Goal: Entertainment & Leisure: Consume media (video, audio)

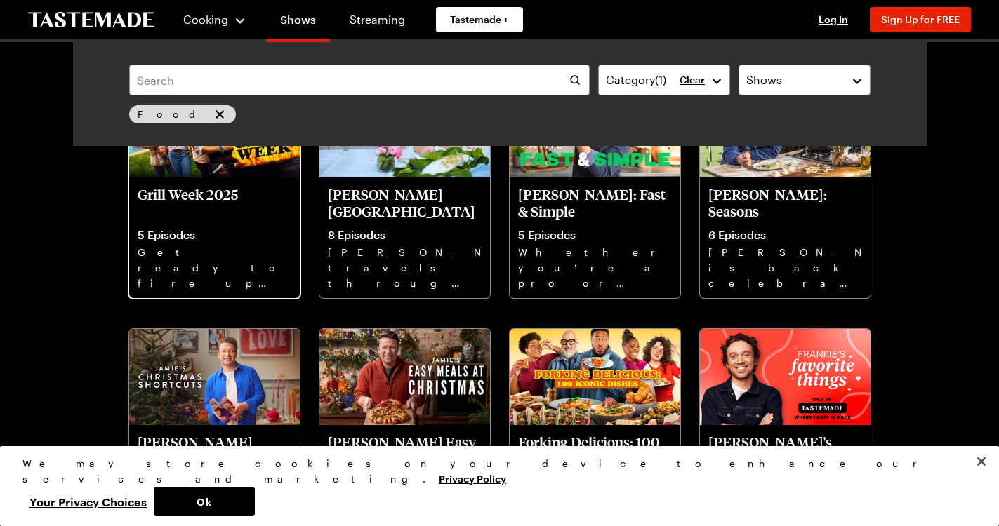
scroll to position [416, 0]
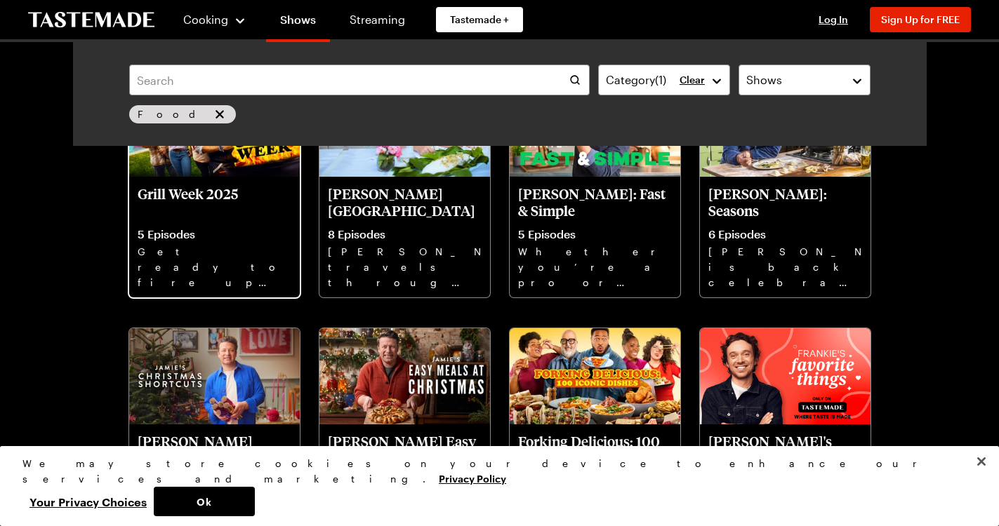
click at [138, 219] on p "Grill Week 2025" at bounding box center [215, 202] width 154 height 34
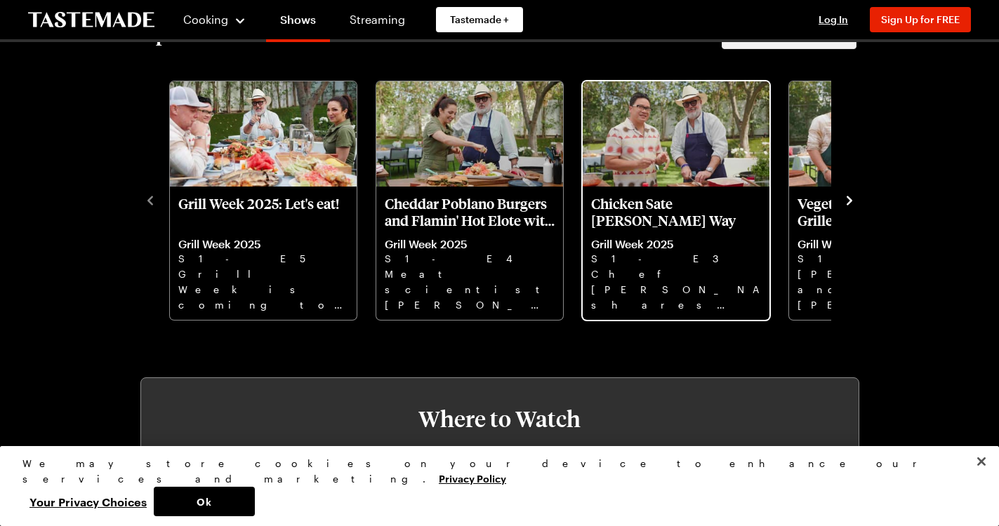
scroll to position [418, 0]
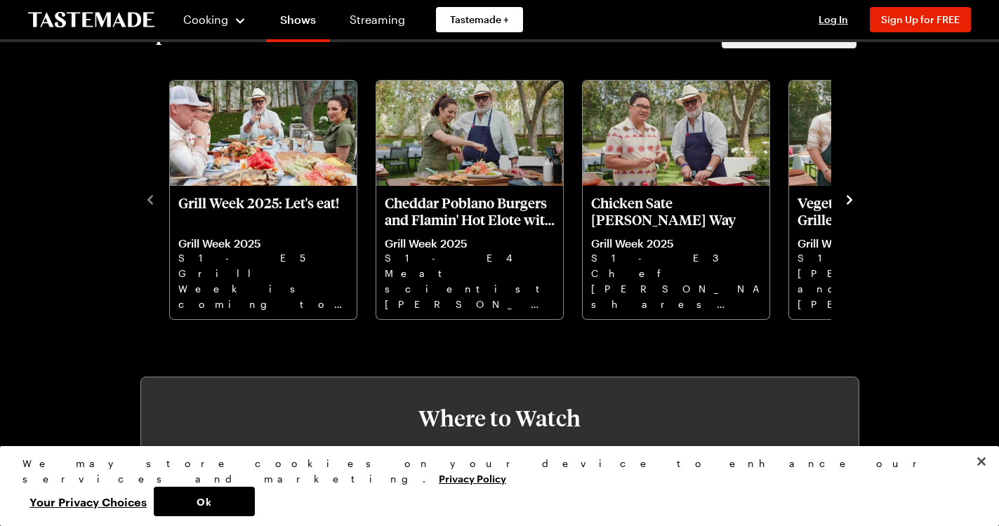
click at [856, 207] on icon "navigate to next item" at bounding box center [849, 200] width 14 height 14
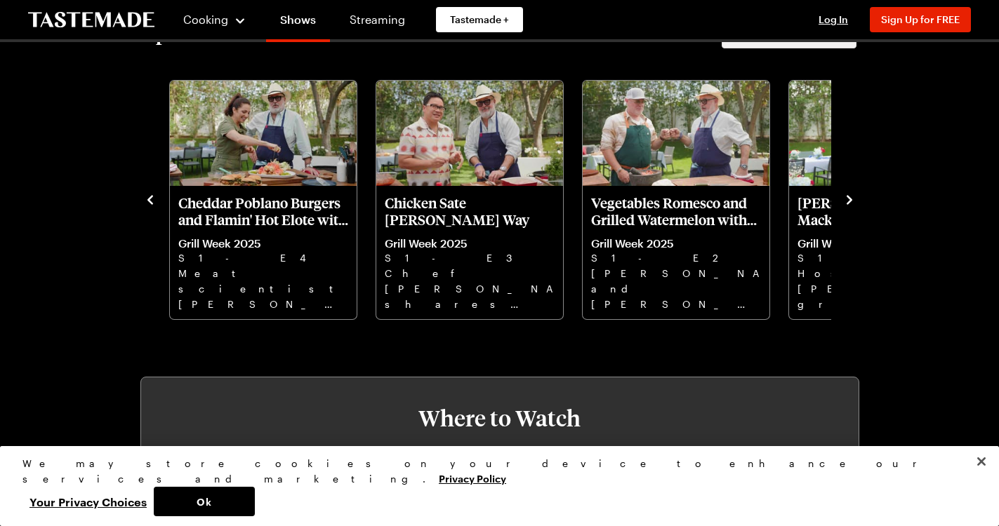
click at [143, 207] on icon "navigate to previous item" at bounding box center [150, 200] width 14 height 14
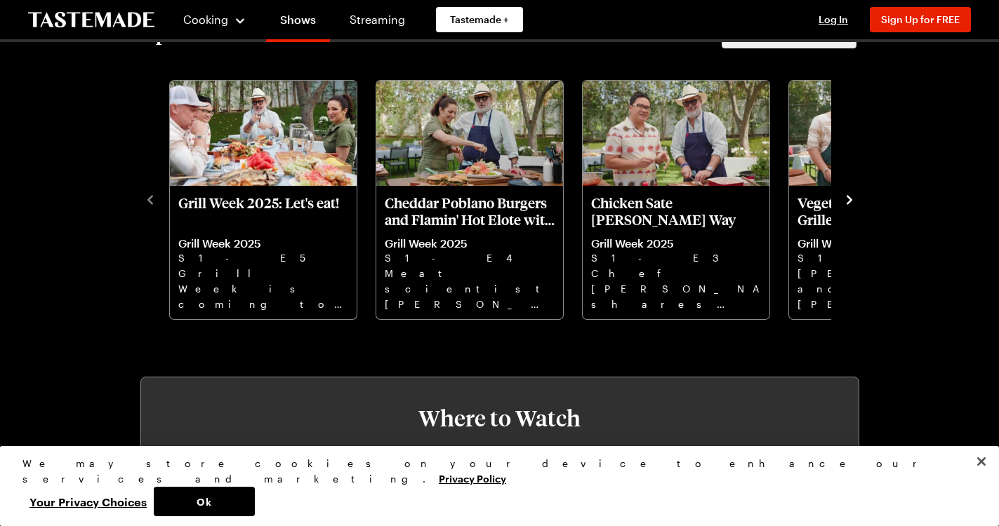
click at [143, 207] on icon "navigate to previous item" at bounding box center [150, 200] width 14 height 14
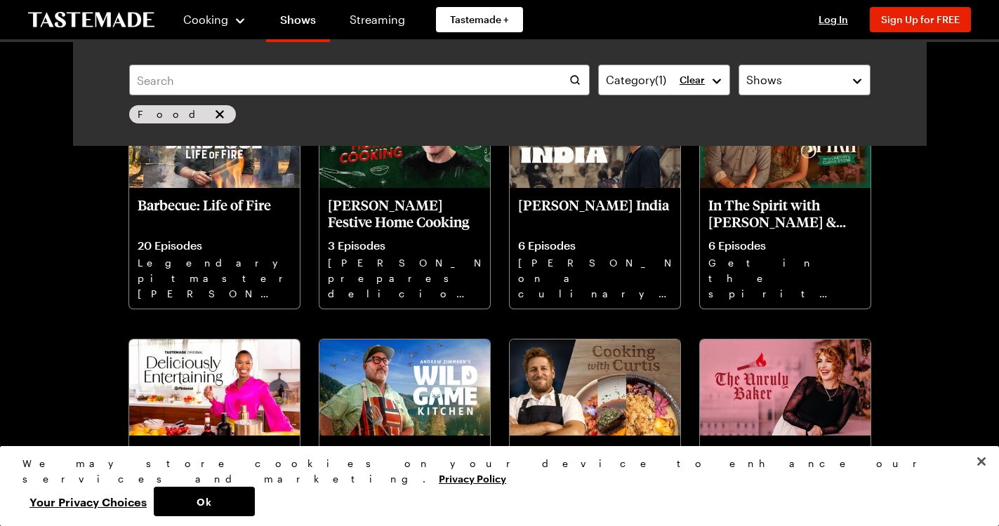
scroll to position [1397, 0]
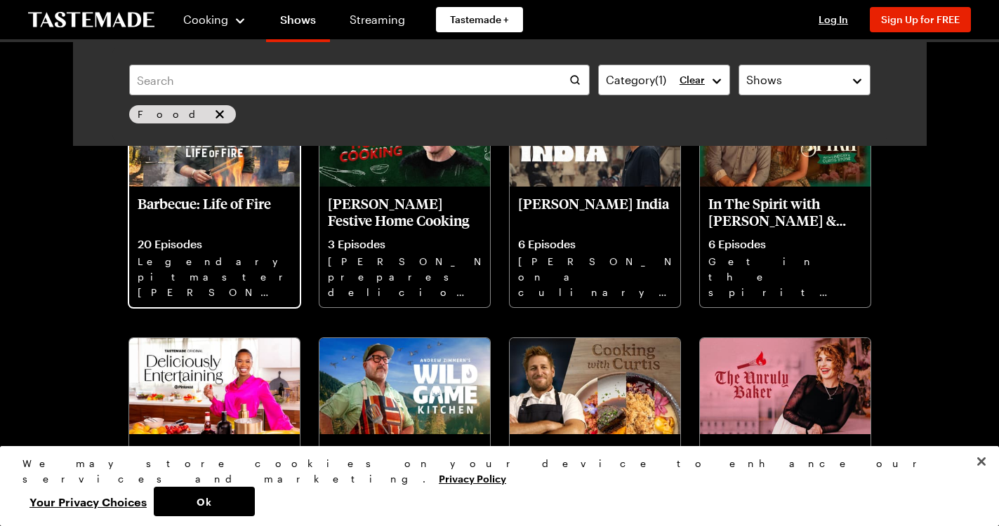
click at [138, 229] on p "Barbecue: Life of Fire" at bounding box center [215, 212] width 154 height 34
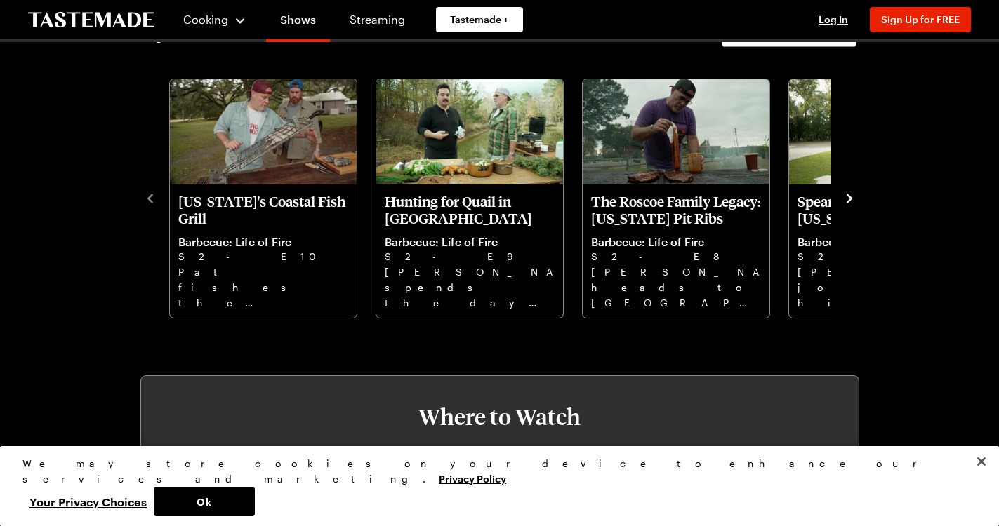
scroll to position [420, 0]
click at [856, 205] on icon "navigate to next item" at bounding box center [849, 198] width 14 height 14
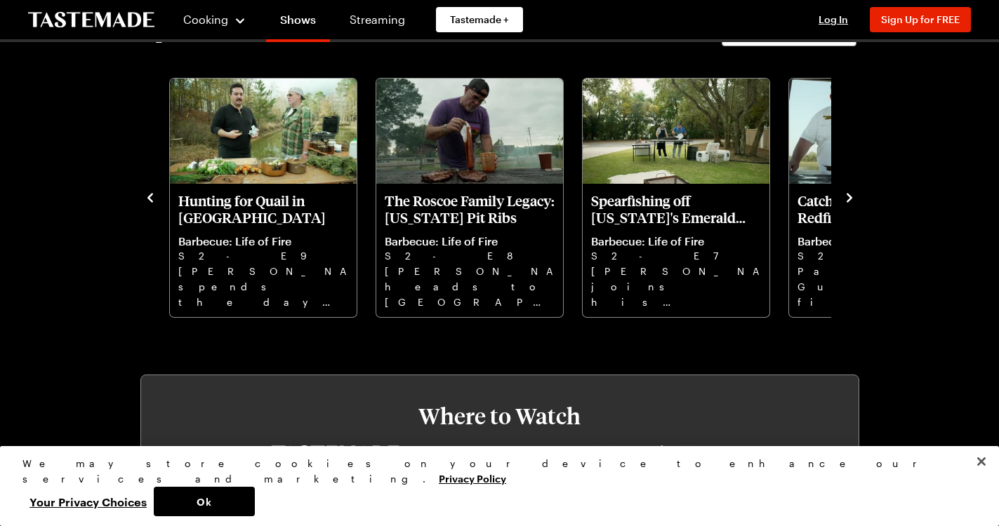
click at [856, 205] on icon "navigate to next item" at bounding box center [849, 198] width 14 height 14
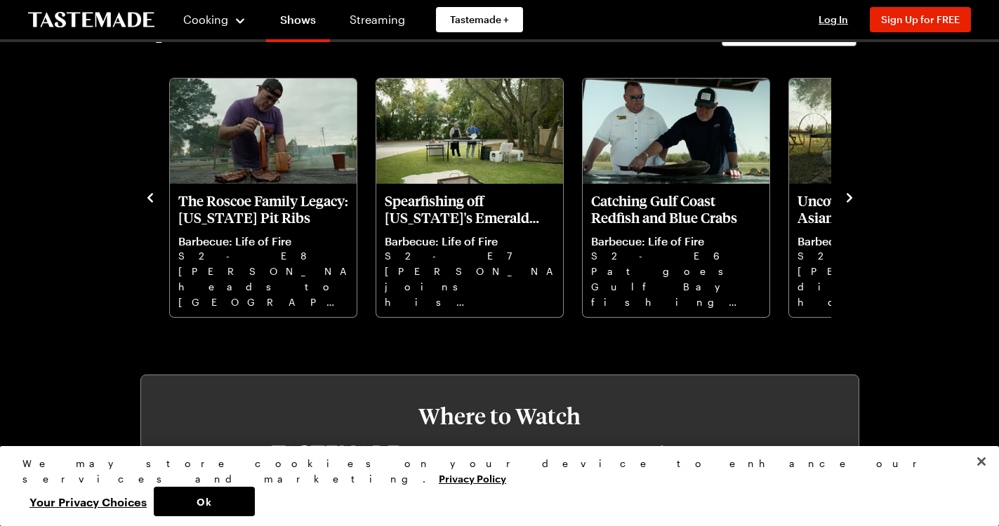
click at [856, 205] on icon "navigate to next item" at bounding box center [849, 198] width 14 height 14
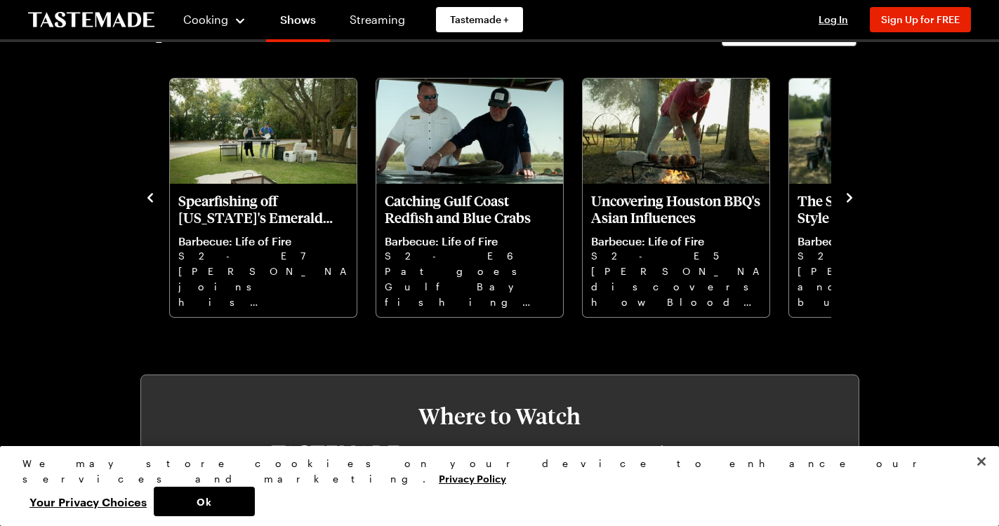
click at [852, 202] on icon "navigate to next item" at bounding box center [849, 197] width 6 height 9
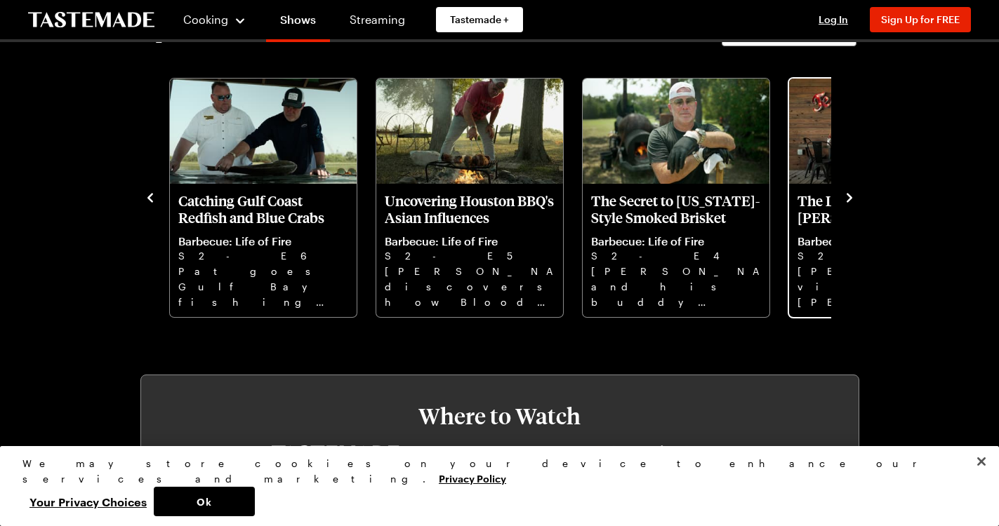
click at [797, 226] on p "The Legend of [PERSON_NAME] [PERSON_NAME]" at bounding box center [882, 209] width 170 height 34
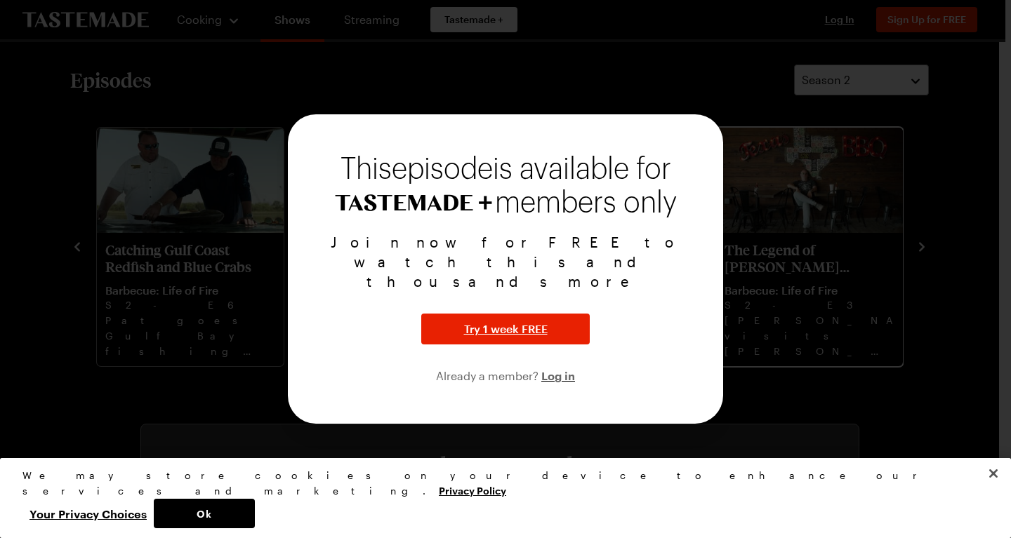
click at [785, 258] on div at bounding box center [505, 269] width 1011 height 538
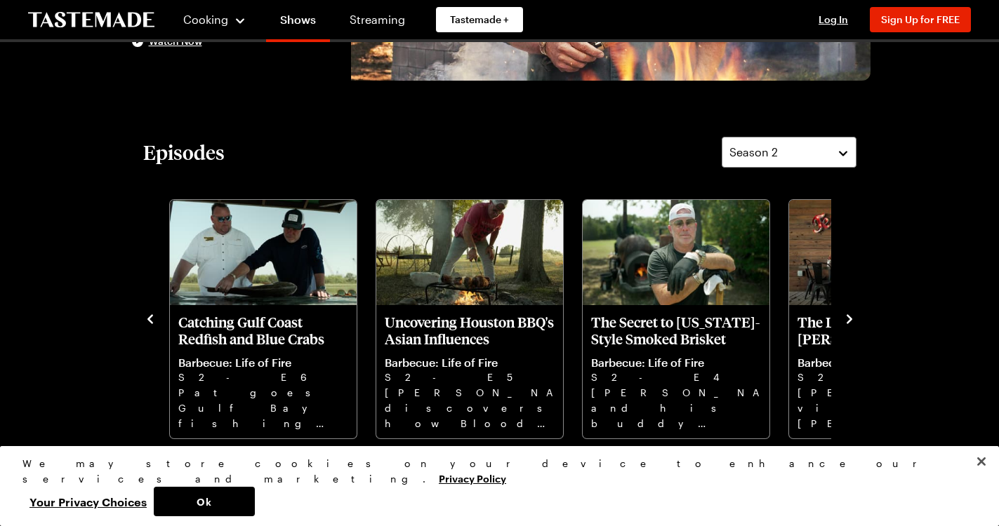
scroll to position [0, 0]
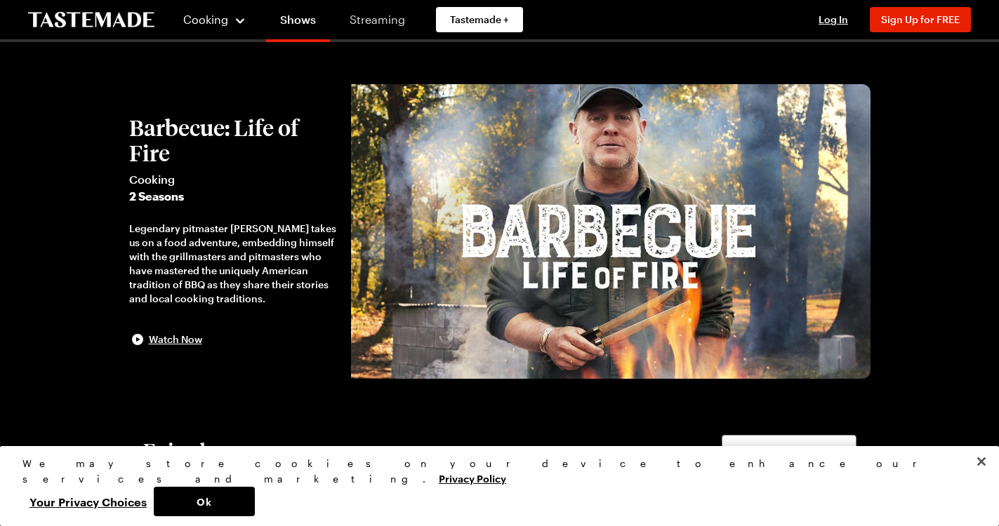
click at [361, 15] on link "Streaming" at bounding box center [377, 19] width 84 height 39
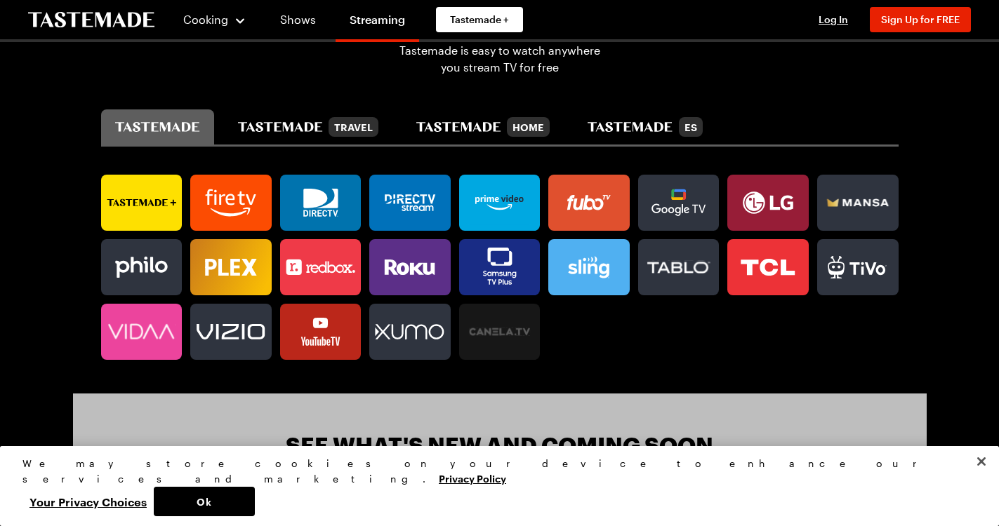
scroll to position [836, 0]
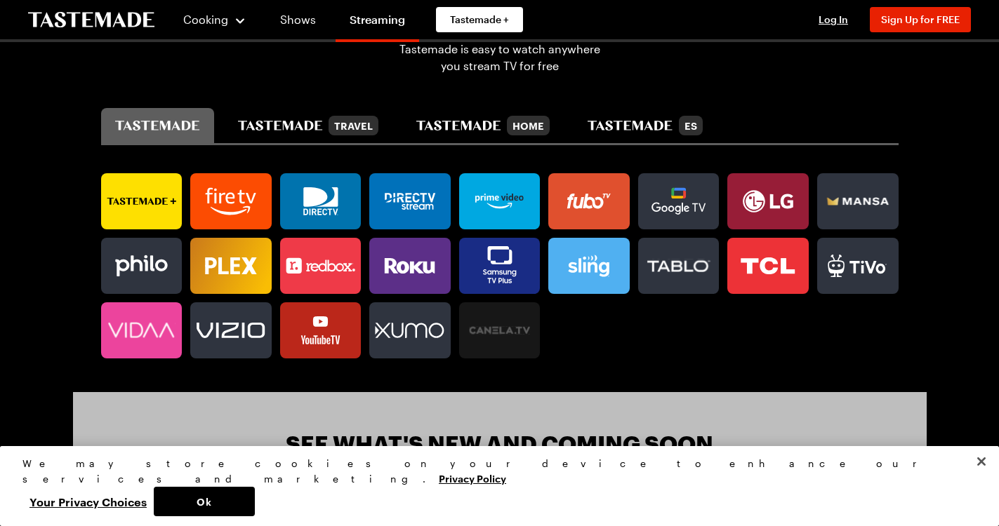
click at [303, 207] on icon at bounding box center [315, 197] width 24 height 20
